Goal: Navigation & Orientation: Find specific page/section

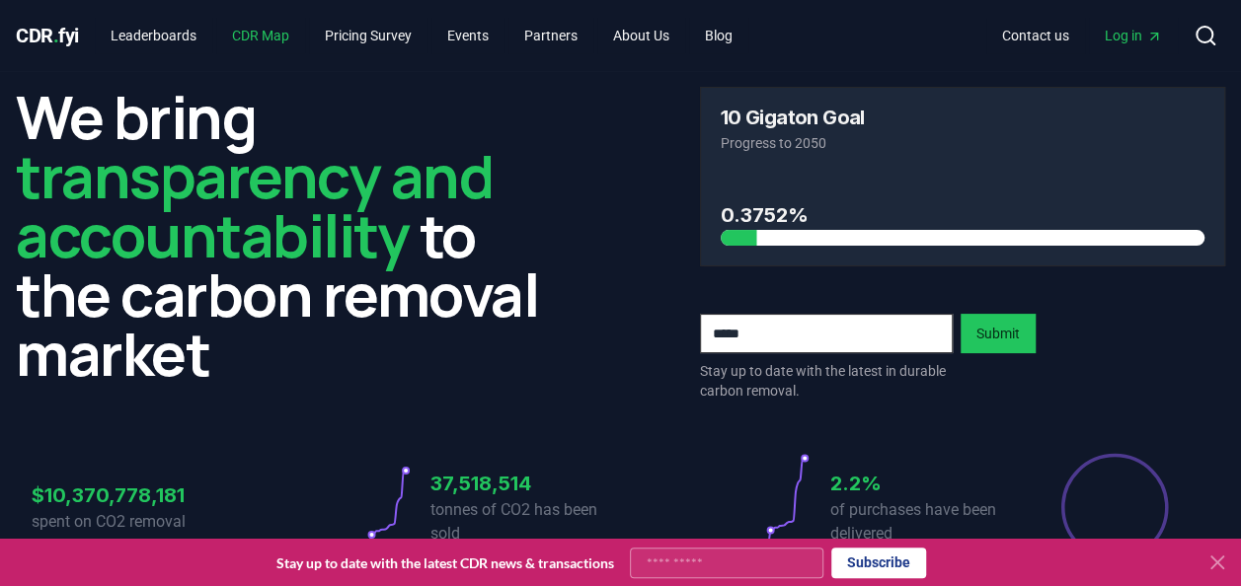
click at [265, 37] on link "CDR Map" at bounding box center [260, 36] width 89 height 36
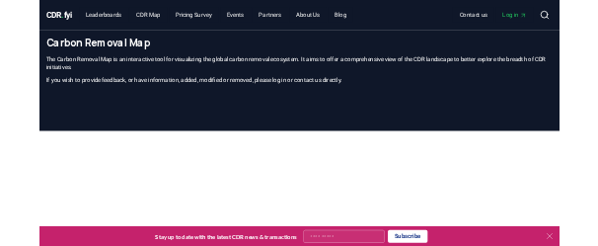
scroll to position [600, 0]
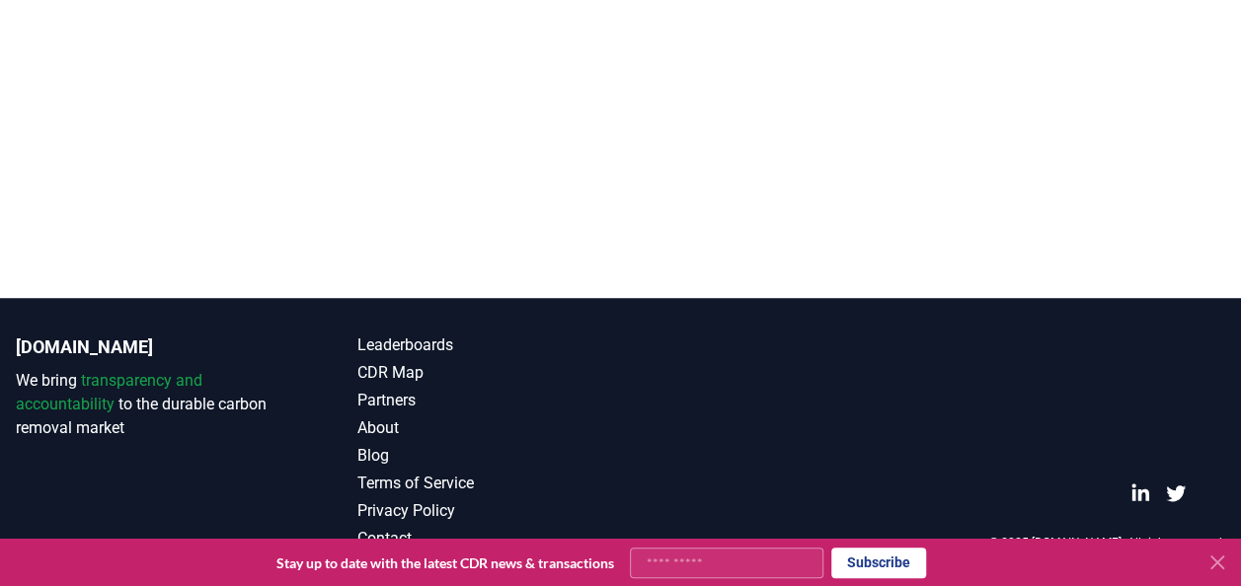
click at [1218, 561] on icon at bounding box center [1217, 563] width 12 height 12
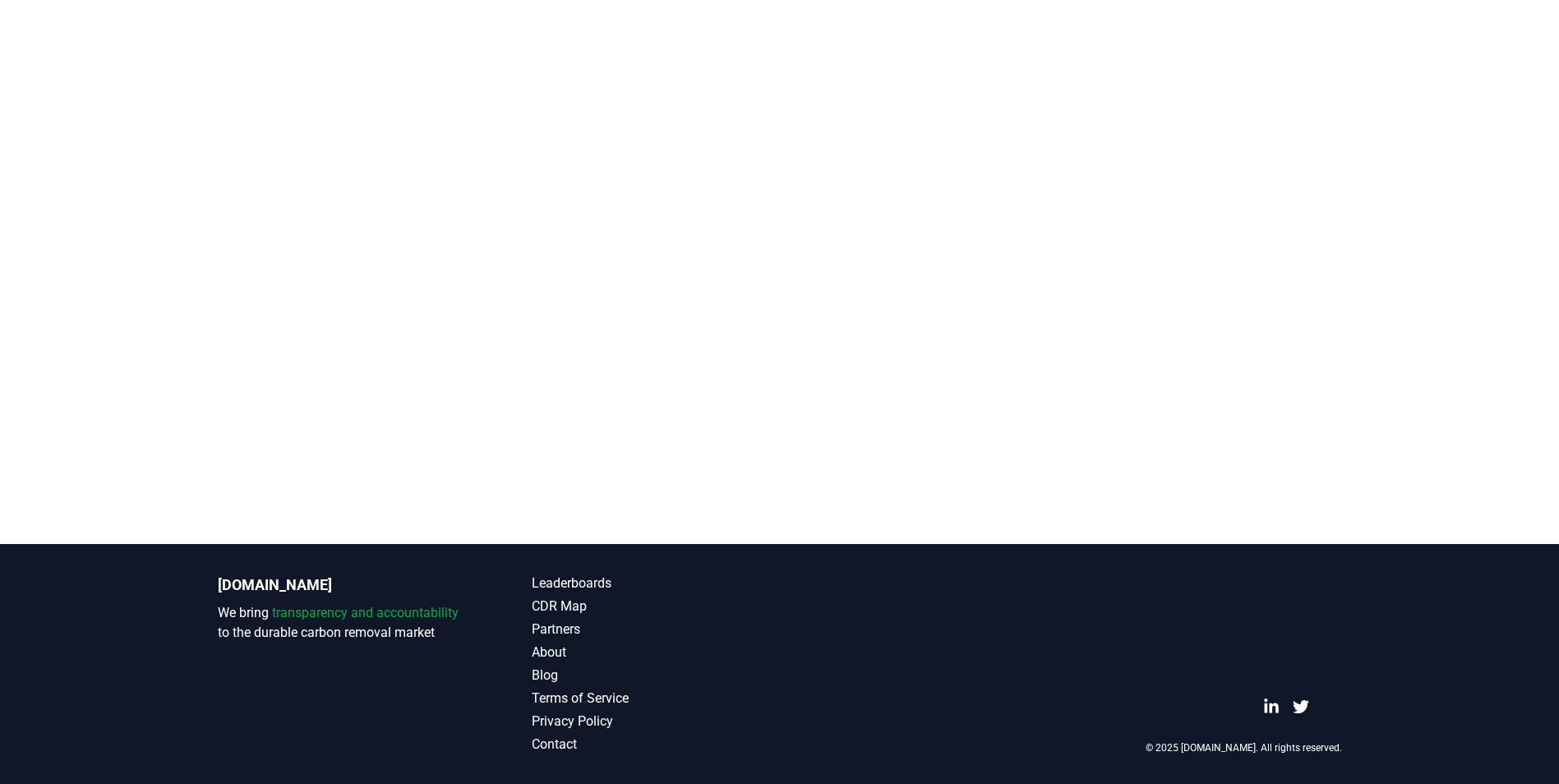
scroll to position [401, 0]
